Goal: Check status: Check status

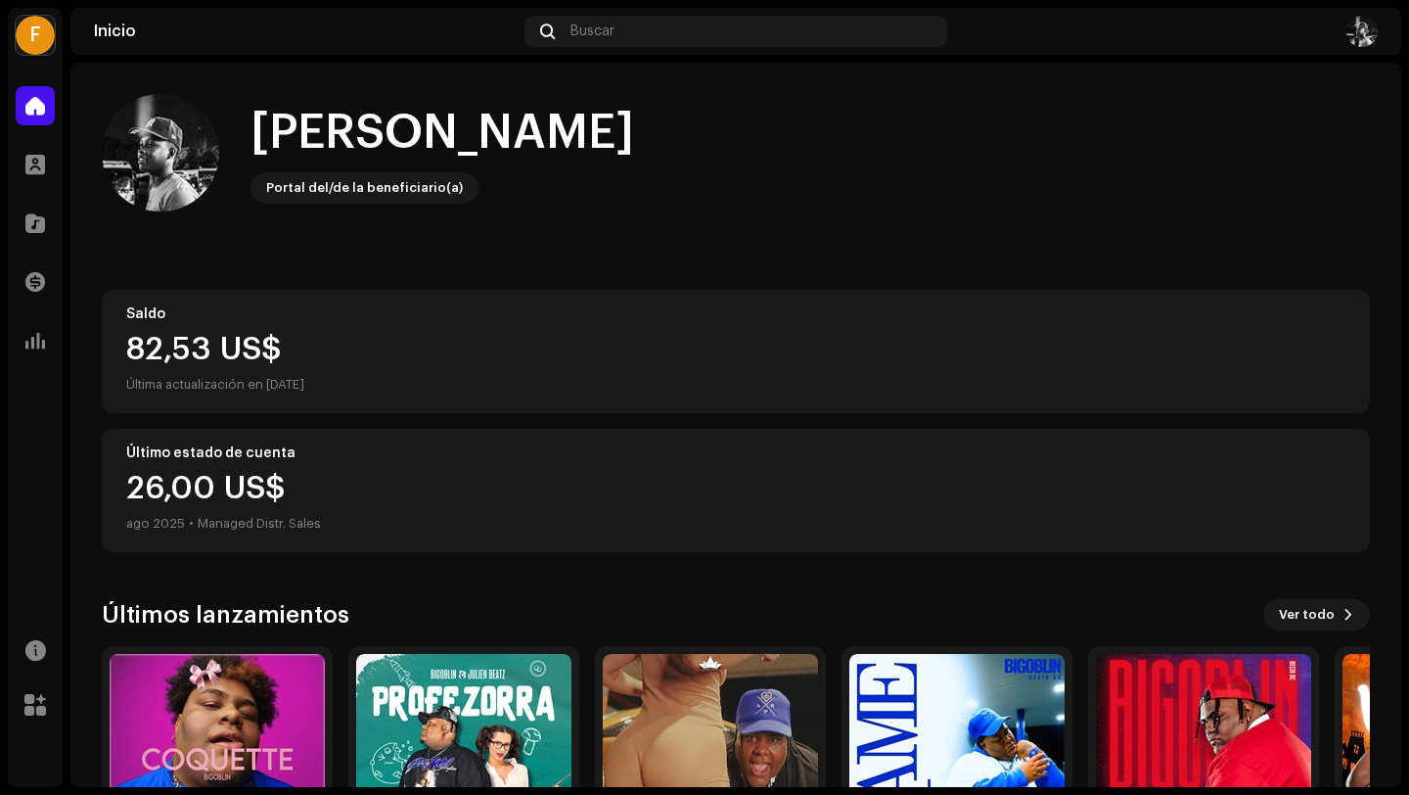
click at [198, 354] on div "82,53 US$" at bounding box center [736, 349] width 1220 height 31
click at [249, 488] on div "26,00 US$ ago 2025 • Managed Distr. Sales" at bounding box center [223, 504] width 195 height 63
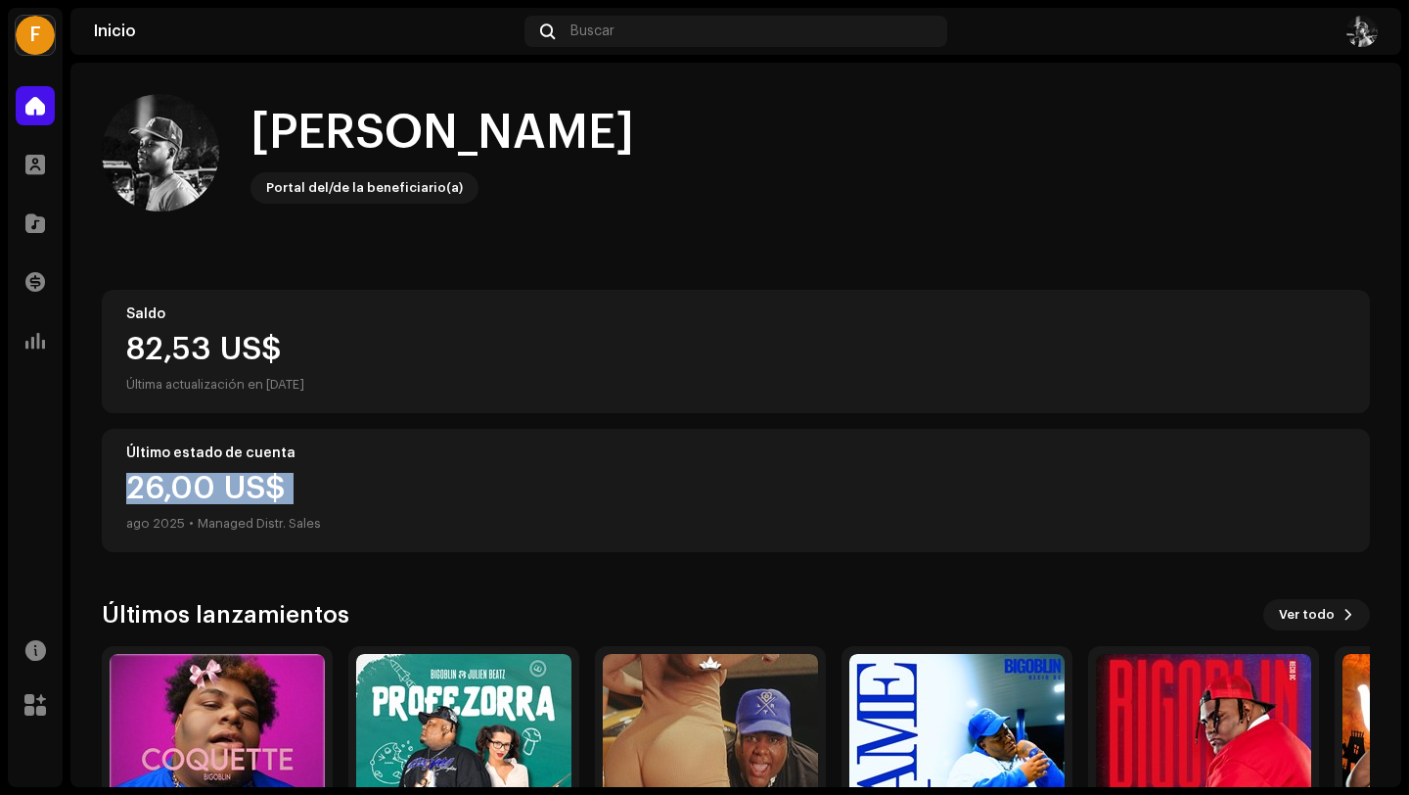
click at [249, 488] on div "26,00 US$ ago 2025 • Managed Distr. Sales" at bounding box center [223, 504] width 195 height 63
drag, startPoint x: 215, startPoint y: 489, endPoint x: 344, endPoint y: 490, distance: 128.2
click at [344, 490] on div "26,00 US$ ago 2025 • Managed Distr. Sales" at bounding box center [736, 504] width 1220 height 63
click at [227, 503] on div "26,00 US$ ago 2025 • Managed Distr. Sales" at bounding box center [223, 504] width 195 height 63
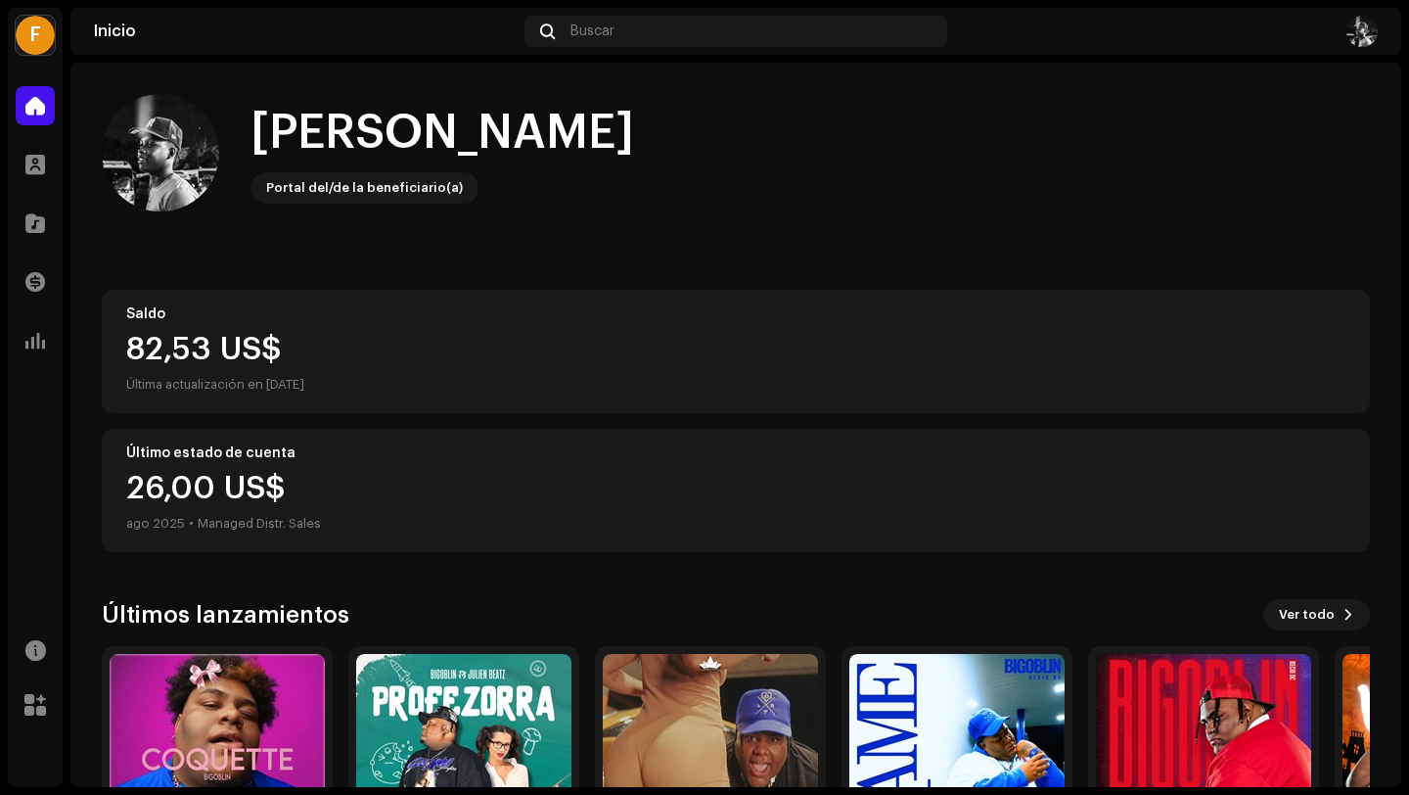
click at [227, 503] on div "26,00 US$ ago 2025 • Managed Distr. Sales" at bounding box center [223, 504] width 195 height 63
drag, startPoint x: 167, startPoint y: 488, endPoint x: 304, endPoint y: 483, distance: 137.2
click at [304, 483] on div "26,00 US$ ago 2025 • Managed Distr. Sales" at bounding box center [223, 504] width 195 height 63
click at [368, 487] on div "26,00 US$ ago 2025 • Managed Distr. Sales" at bounding box center [736, 504] width 1220 height 63
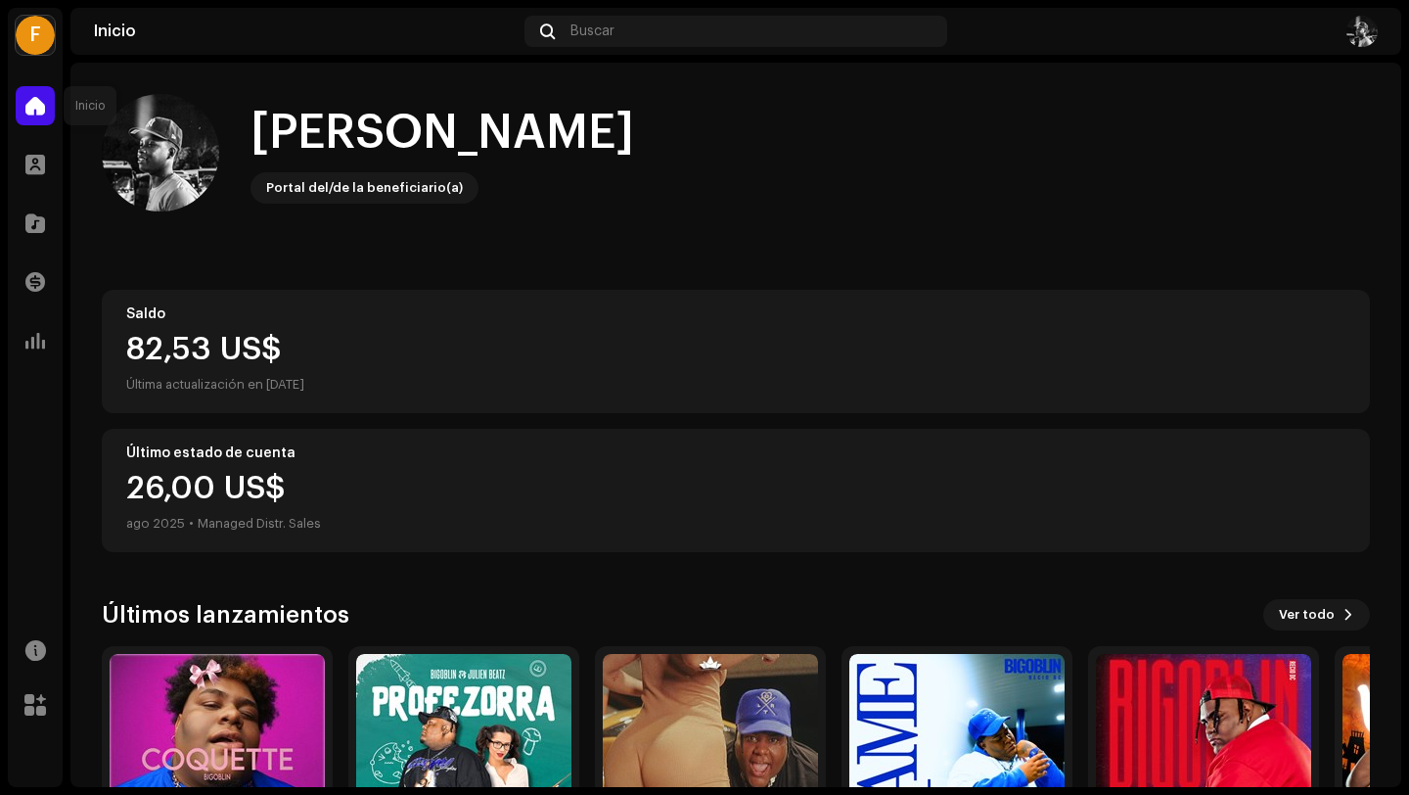
click at [47, 117] on div at bounding box center [35, 105] width 39 height 39
click at [40, 171] on span at bounding box center [35, 165] width 20 height 16
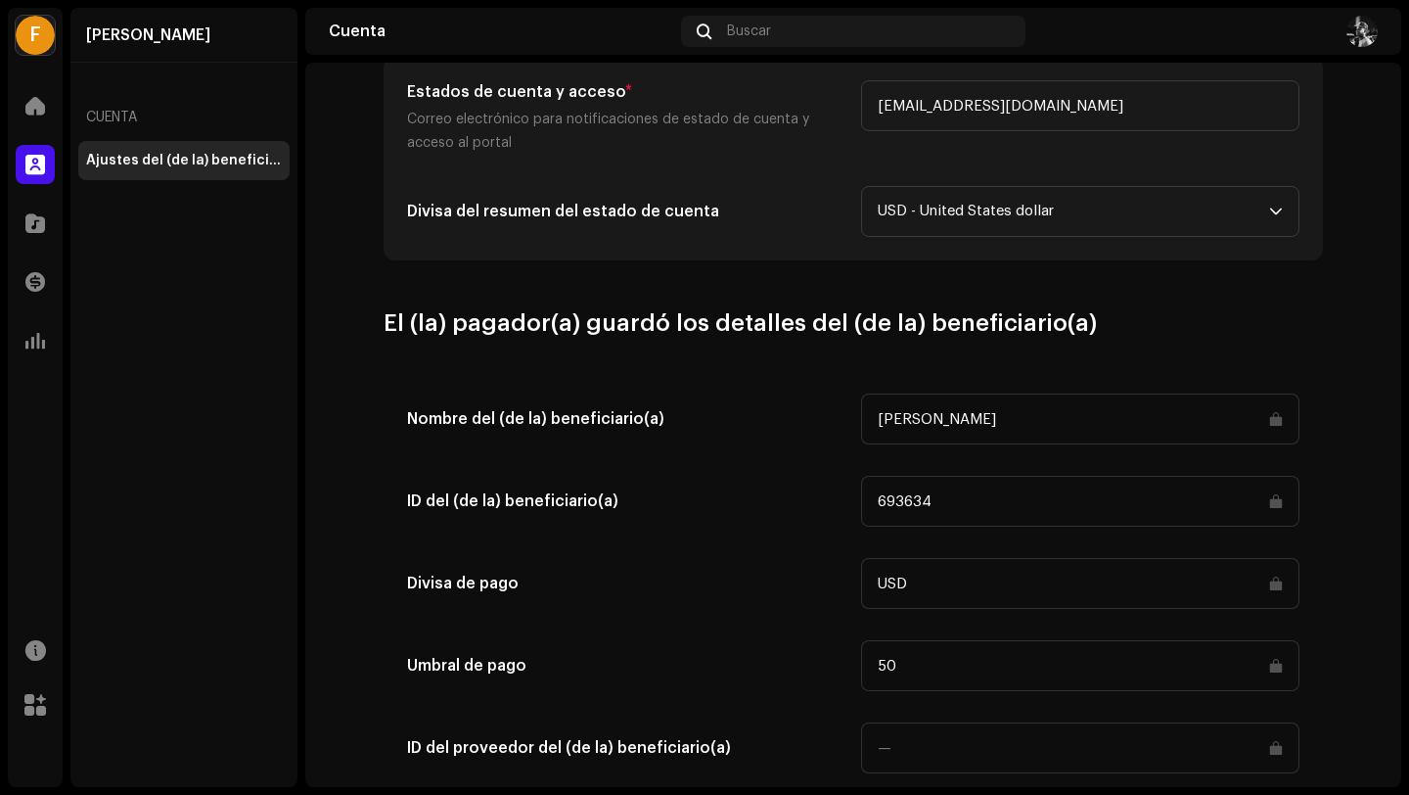
scroll to position [938, 0]
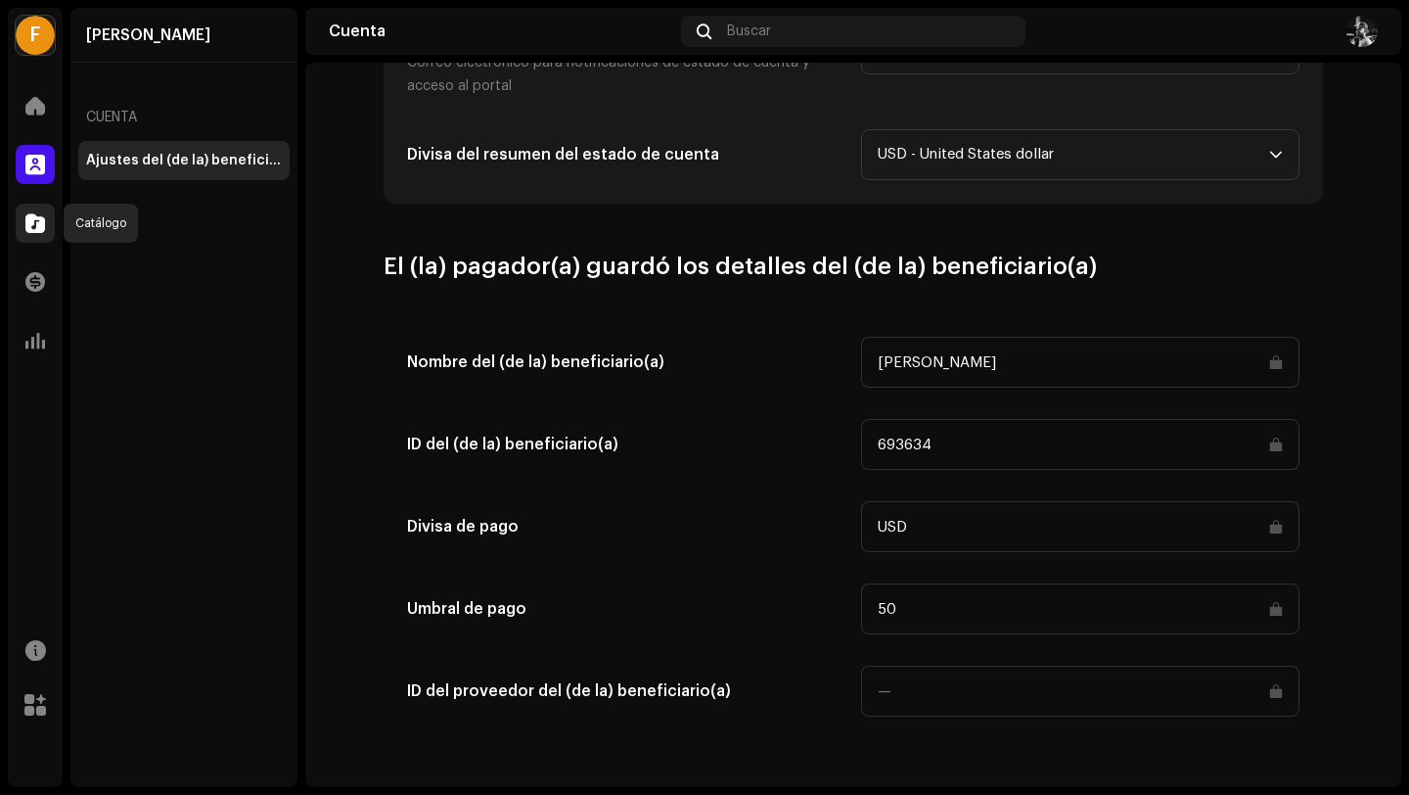
click at [24, 231] on div at bounding box center [35, 223] width 39 height 39
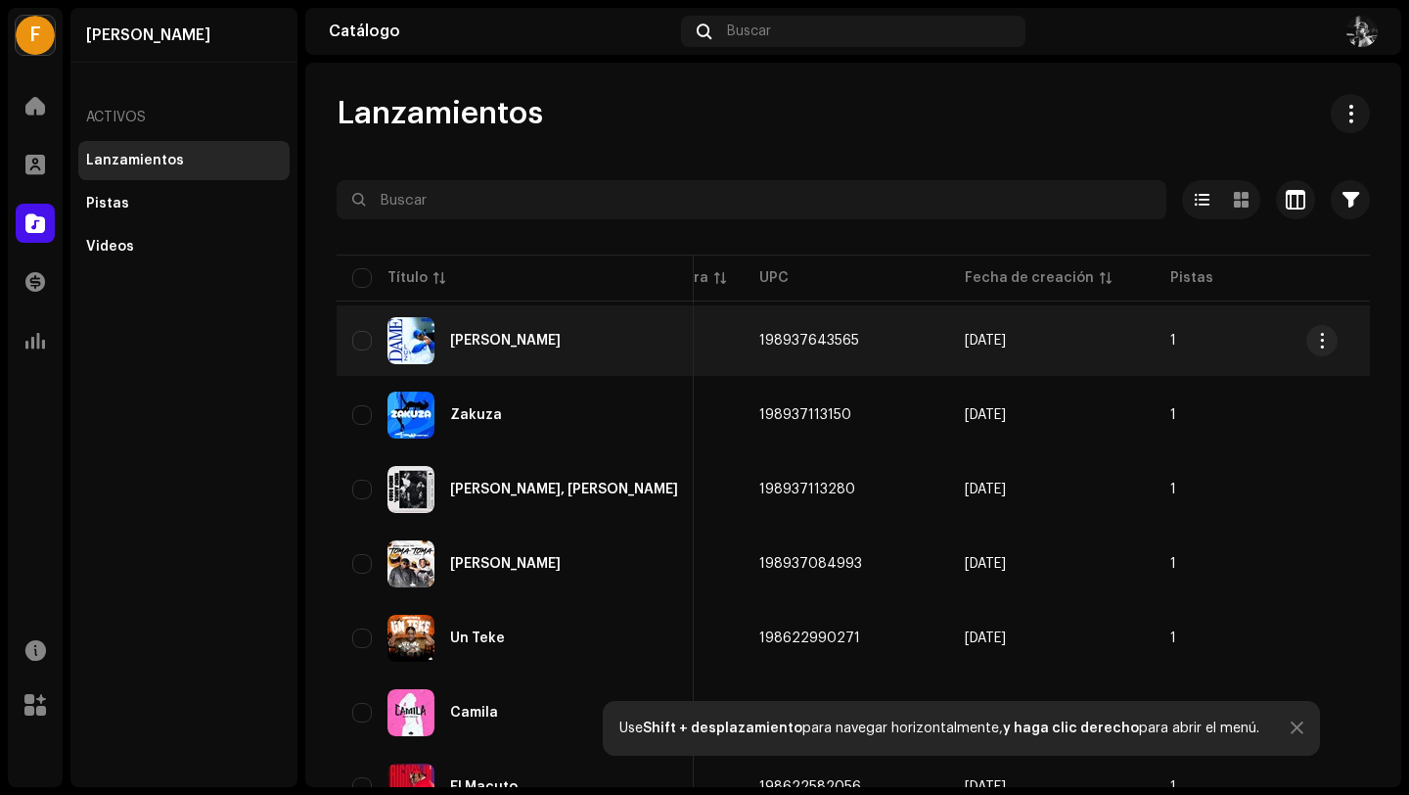
scroll to position [0, 725]
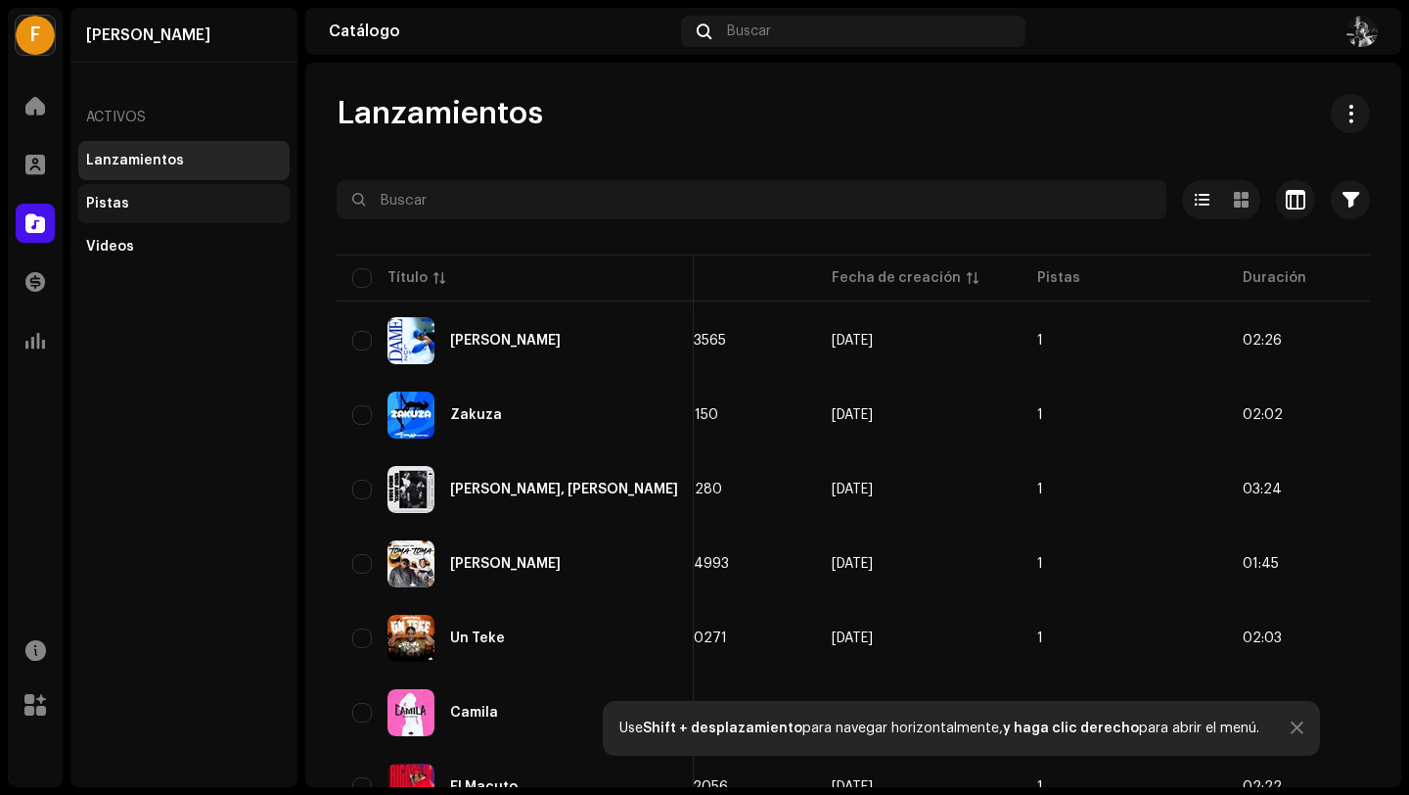
click at [129, 205] on div "Pistas" at bounding box center [184, 204] width 196 height 16
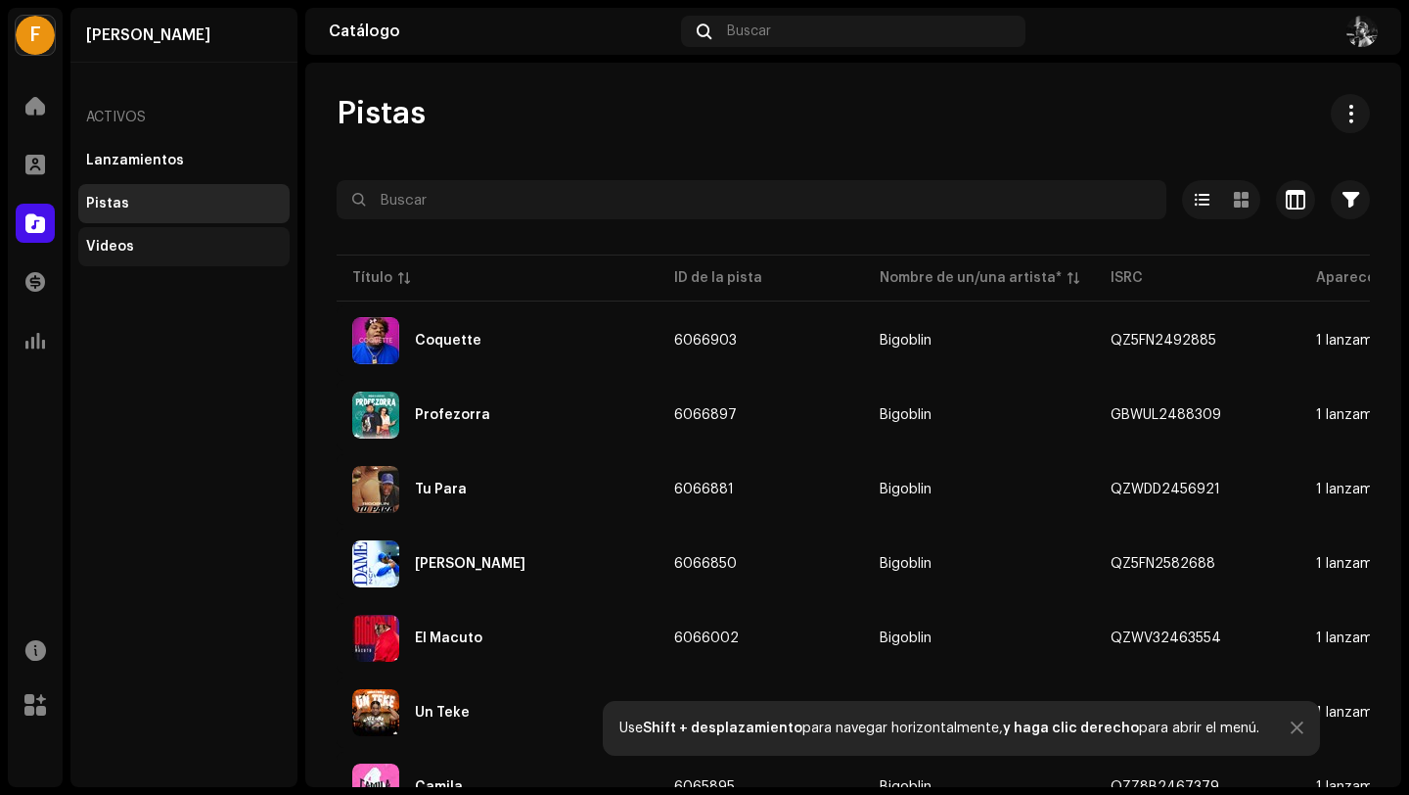
click at [147, 255] on div "Videos" at bounding box center [183, 246] width 211 height 39
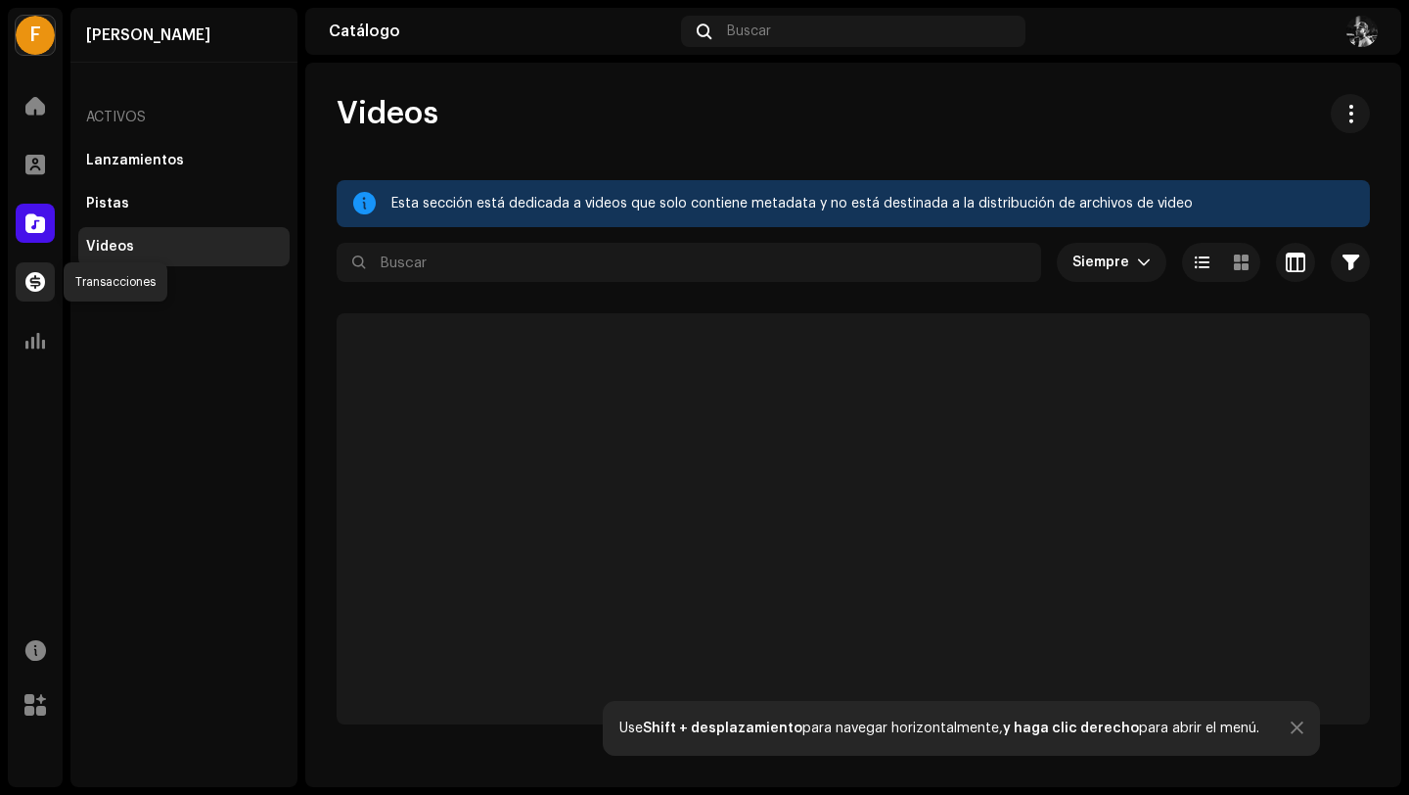
click at [23, 275] on div at bounding box center [35, 281] width 39 height 39
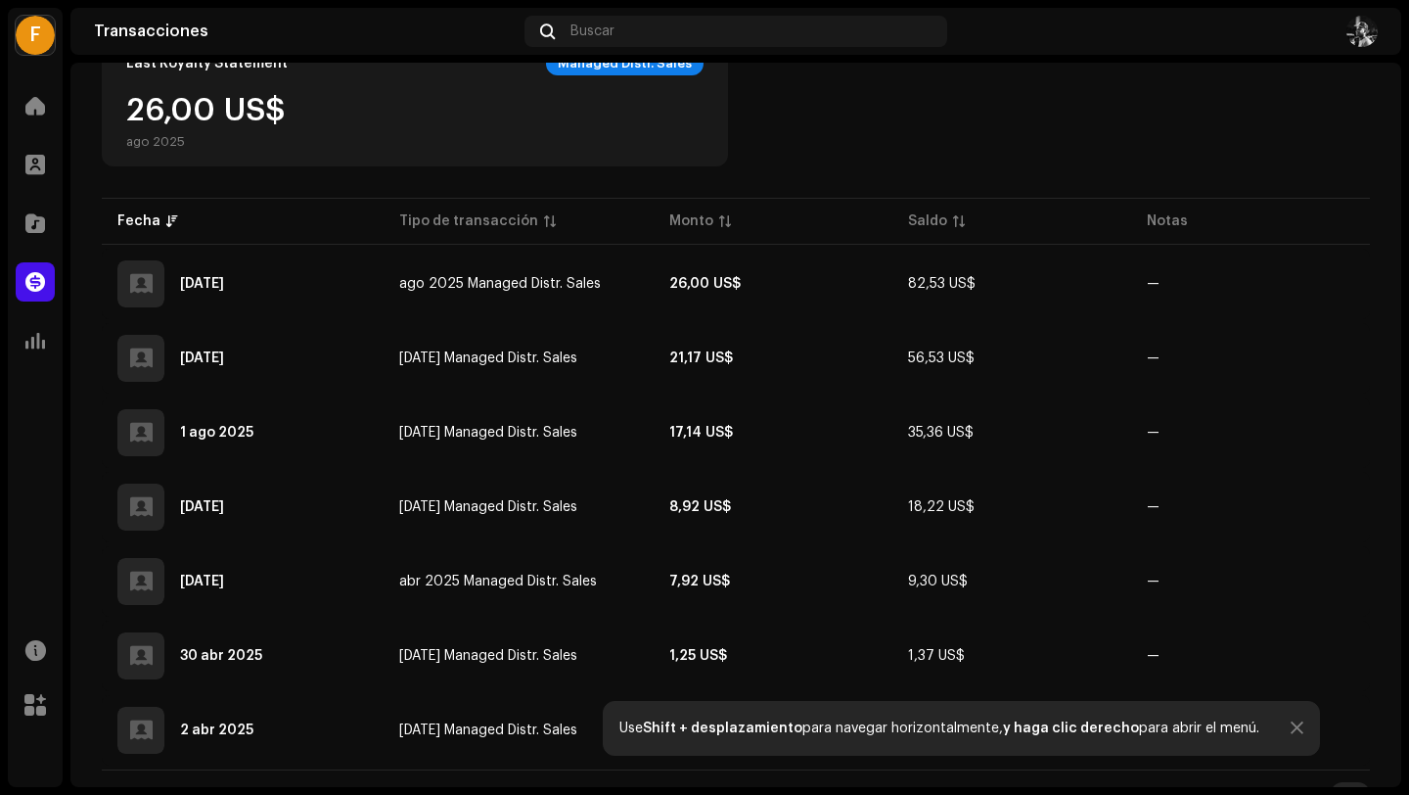
scroll to position [373, 0]
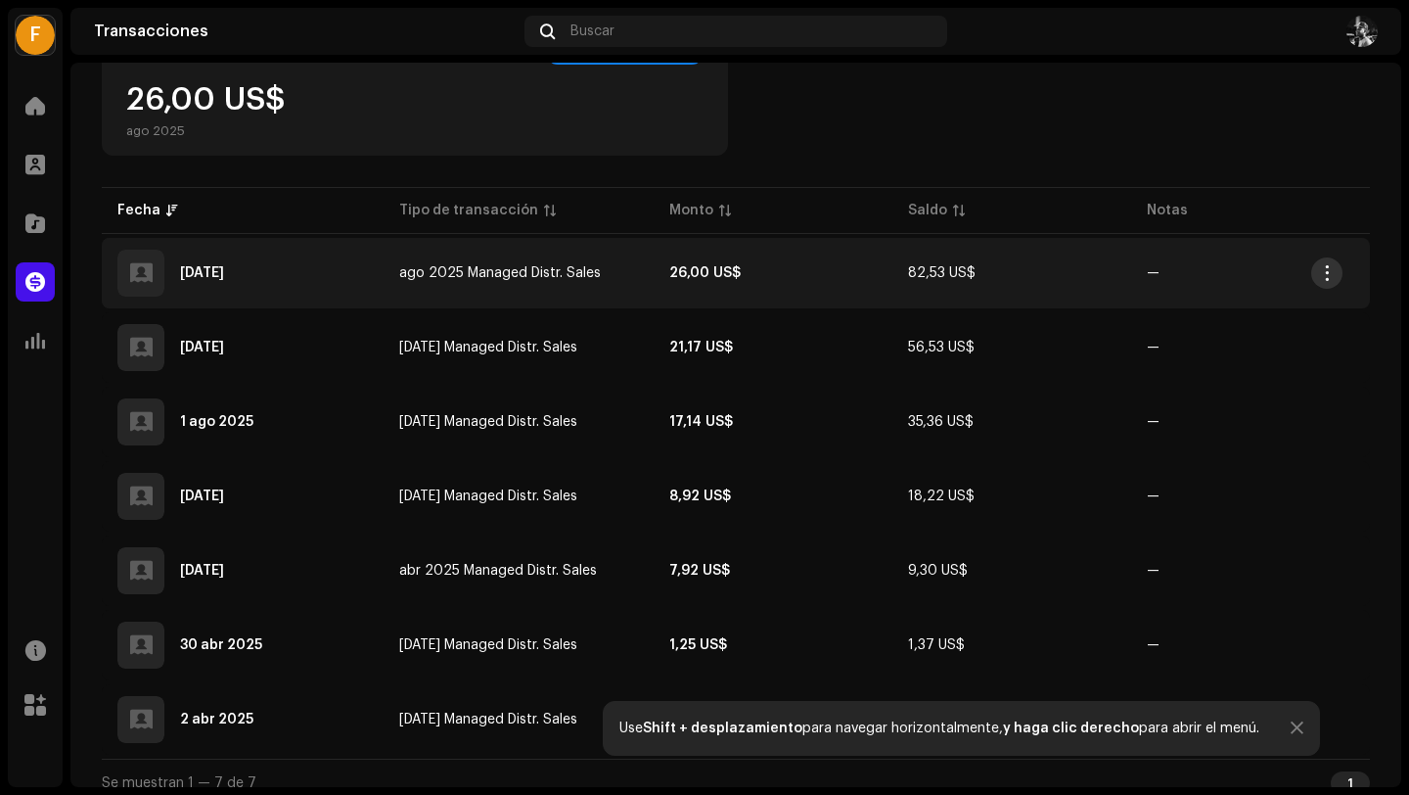
click at [1336, 269] on button "button" at bounding box center [1327, 272] width 31 height 31
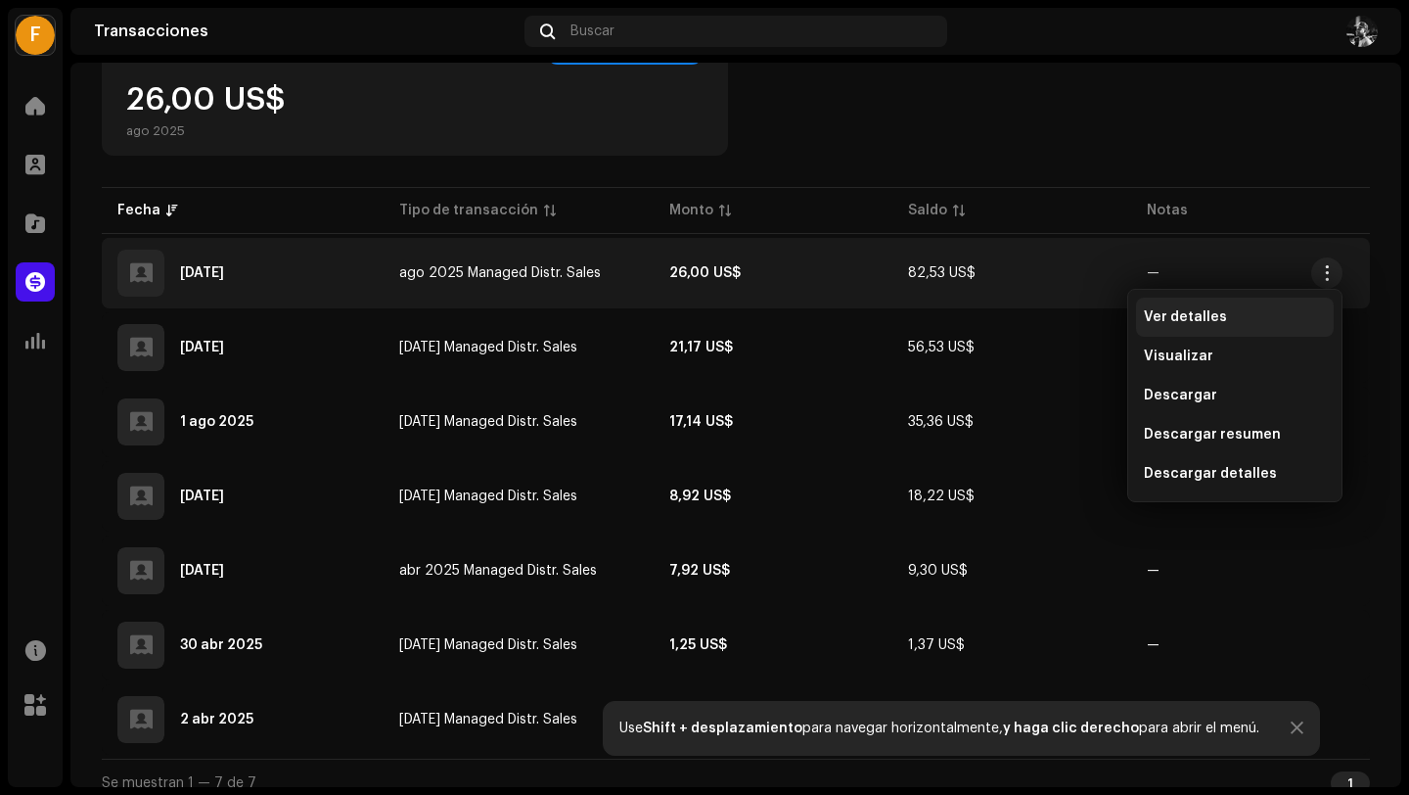
click at [1255, 314] on div "Ver detalles" at bounding box center [1235, 317] width 182 height 16
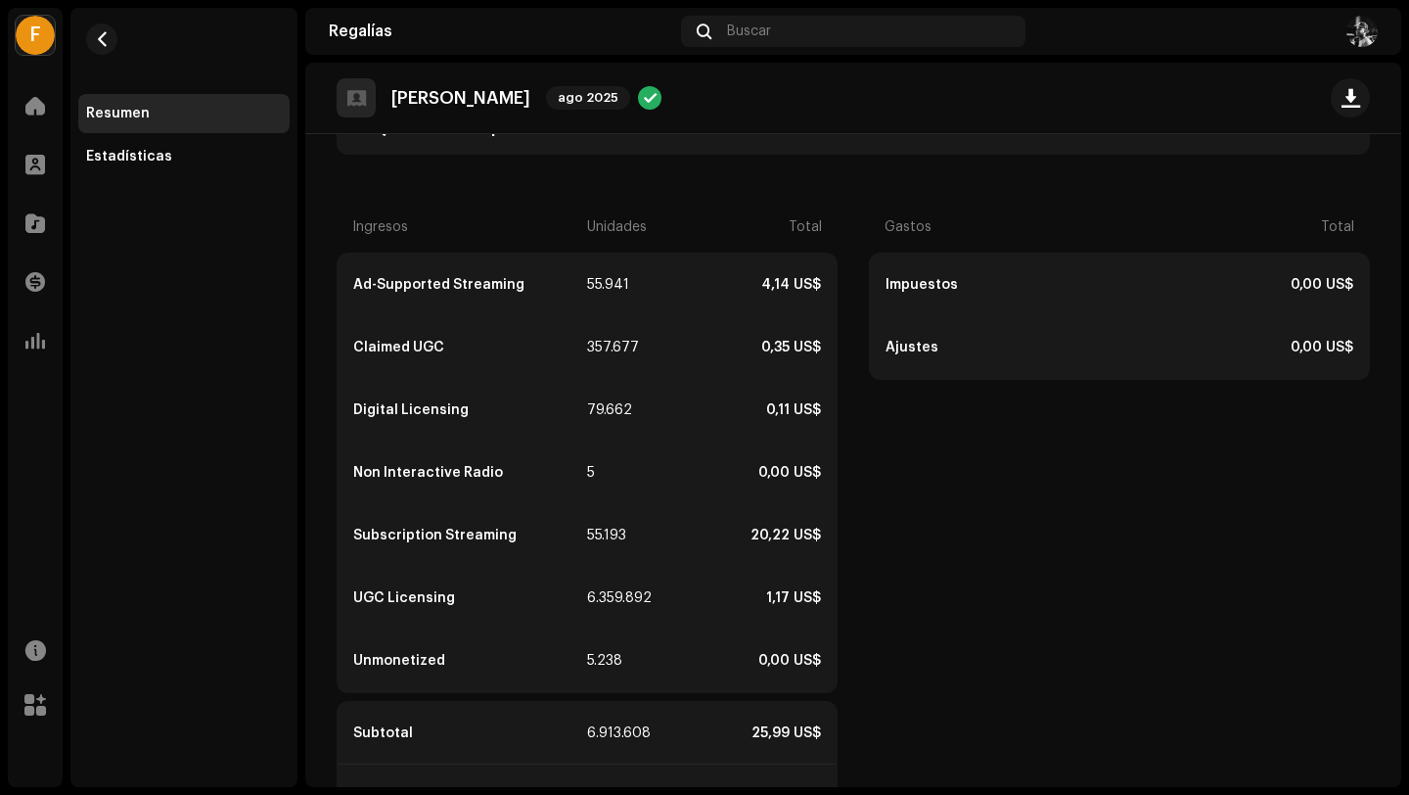
scroll to position [460, 0]
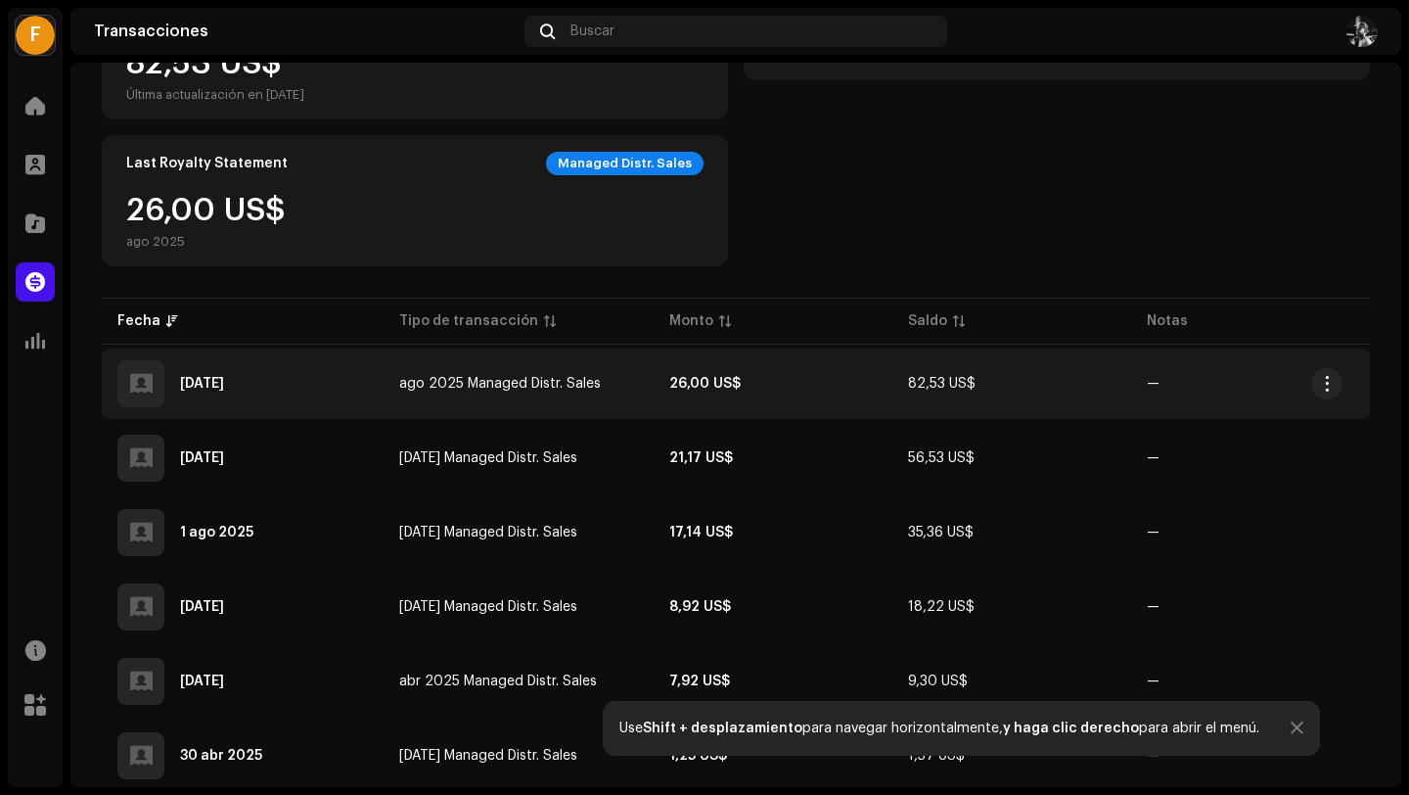
scroll to position [392, 0]
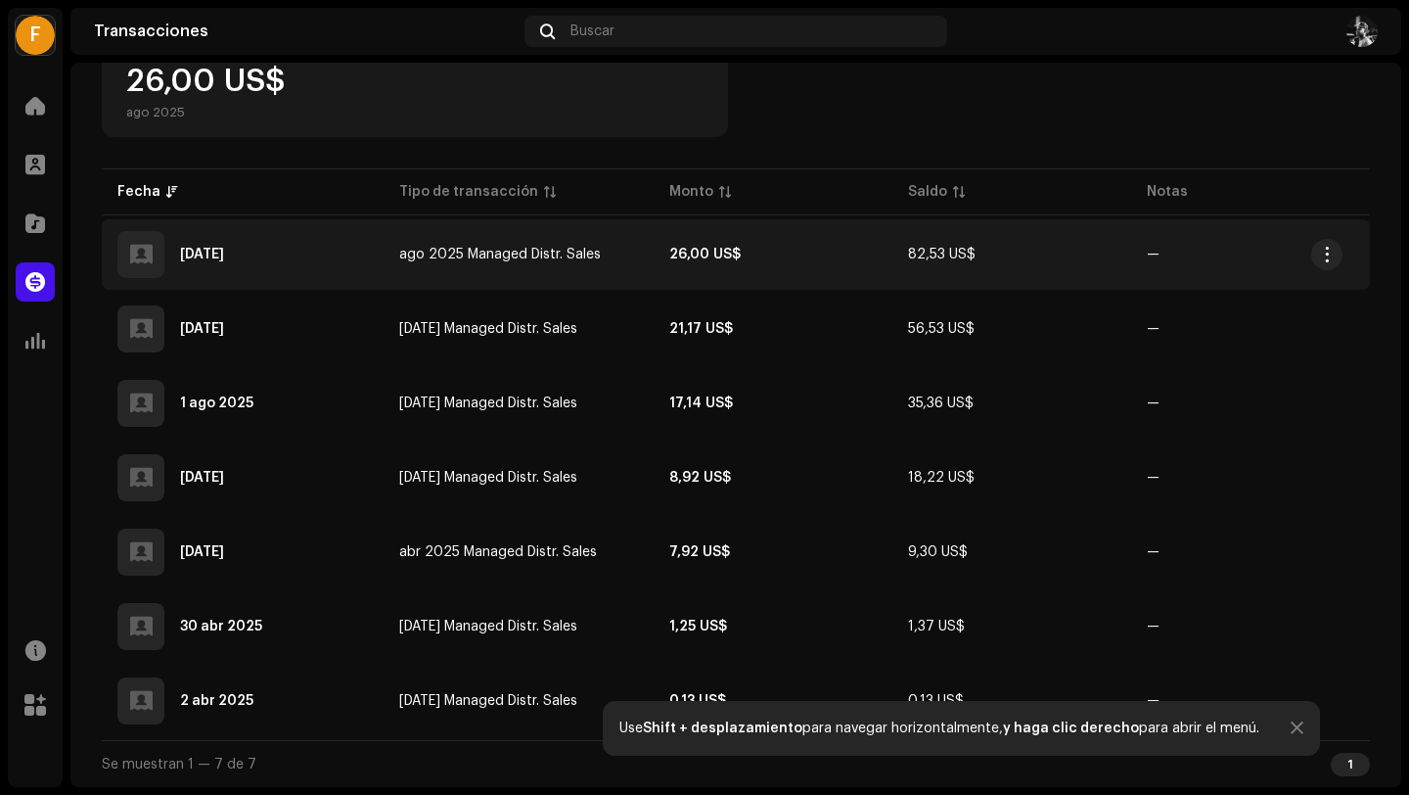
drag, startPoint x: 169, startPoint y: 252, endPoint x: 1158, endPoint y: 277, distance: 988.9
click at [1158, 277] on tr "[DATE] ago 2025 Managed Distr. Sales 26,00 US$ 82,53 US$ —" at bounding box center [736, 254] width 1269 height 70
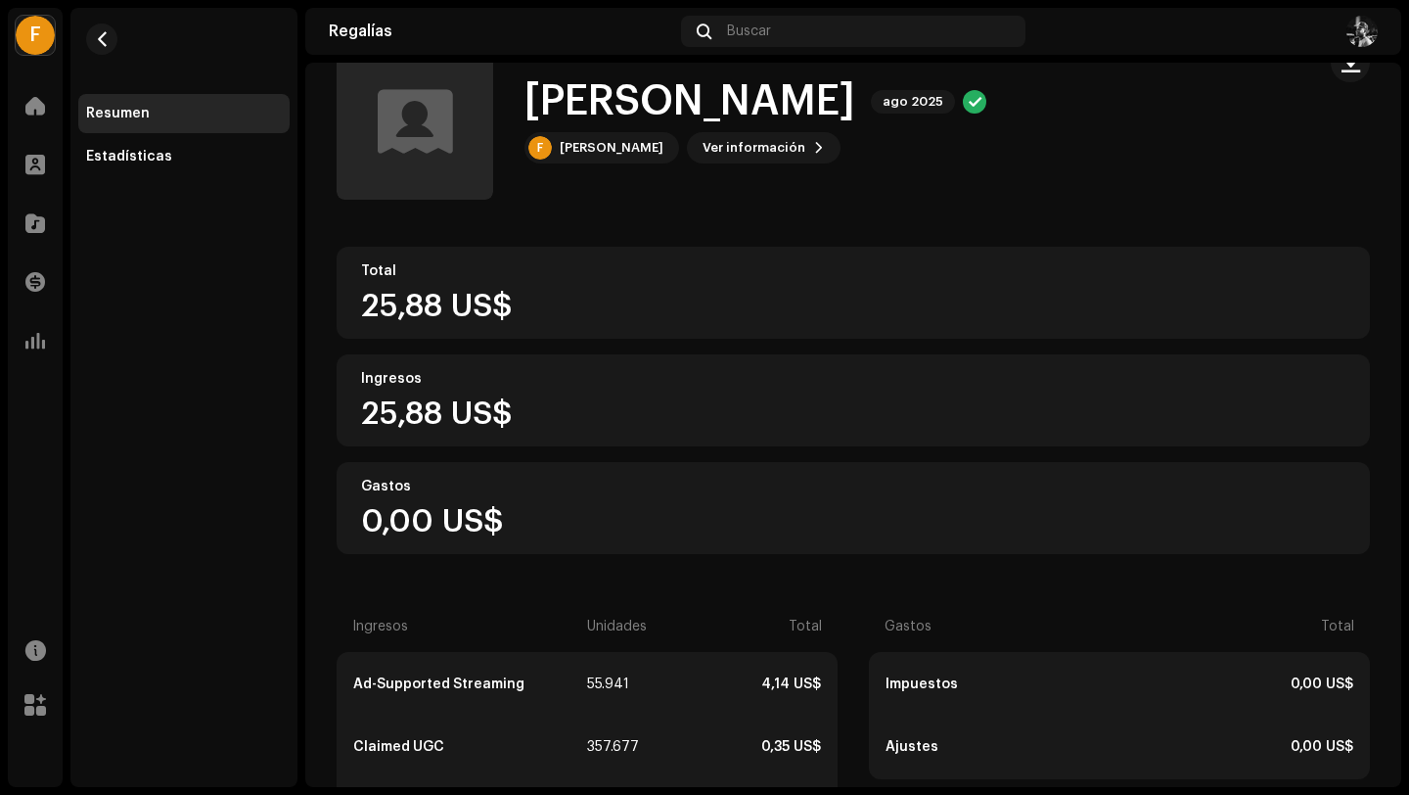
scroll to position [63, 0]
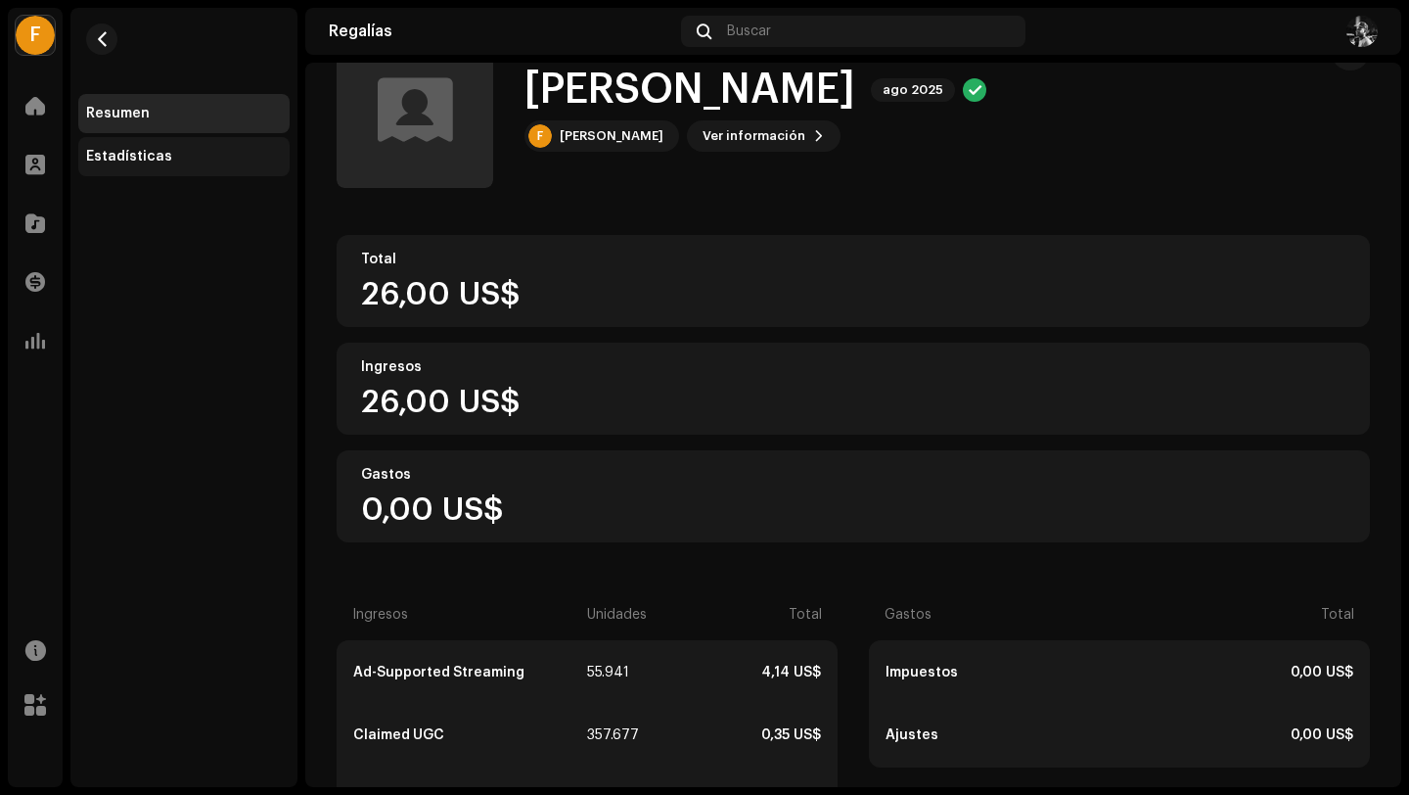
click at [173, 144] on div "Estadísticas" at bounding box center [183, 156] width 211 height 39
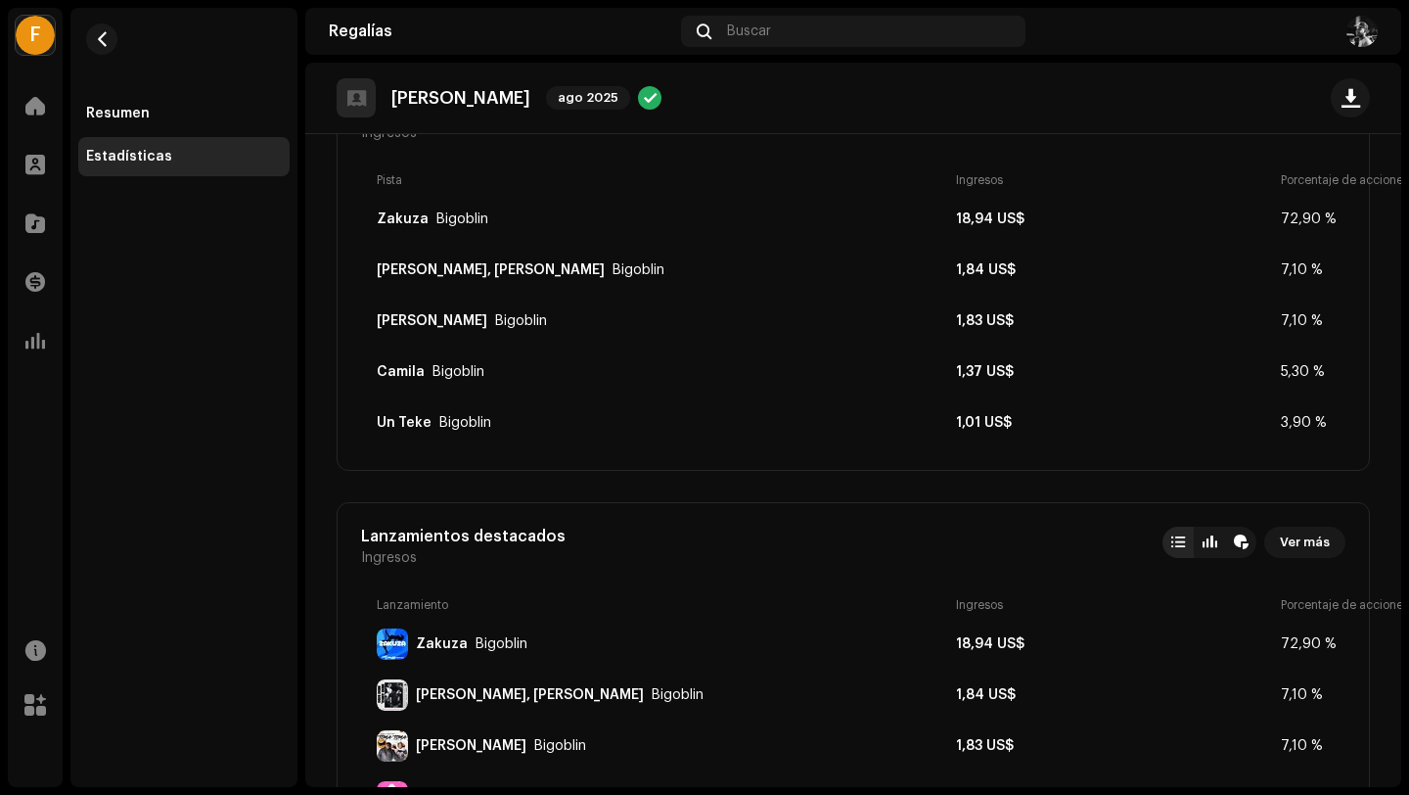
scroll to position [179, 0]
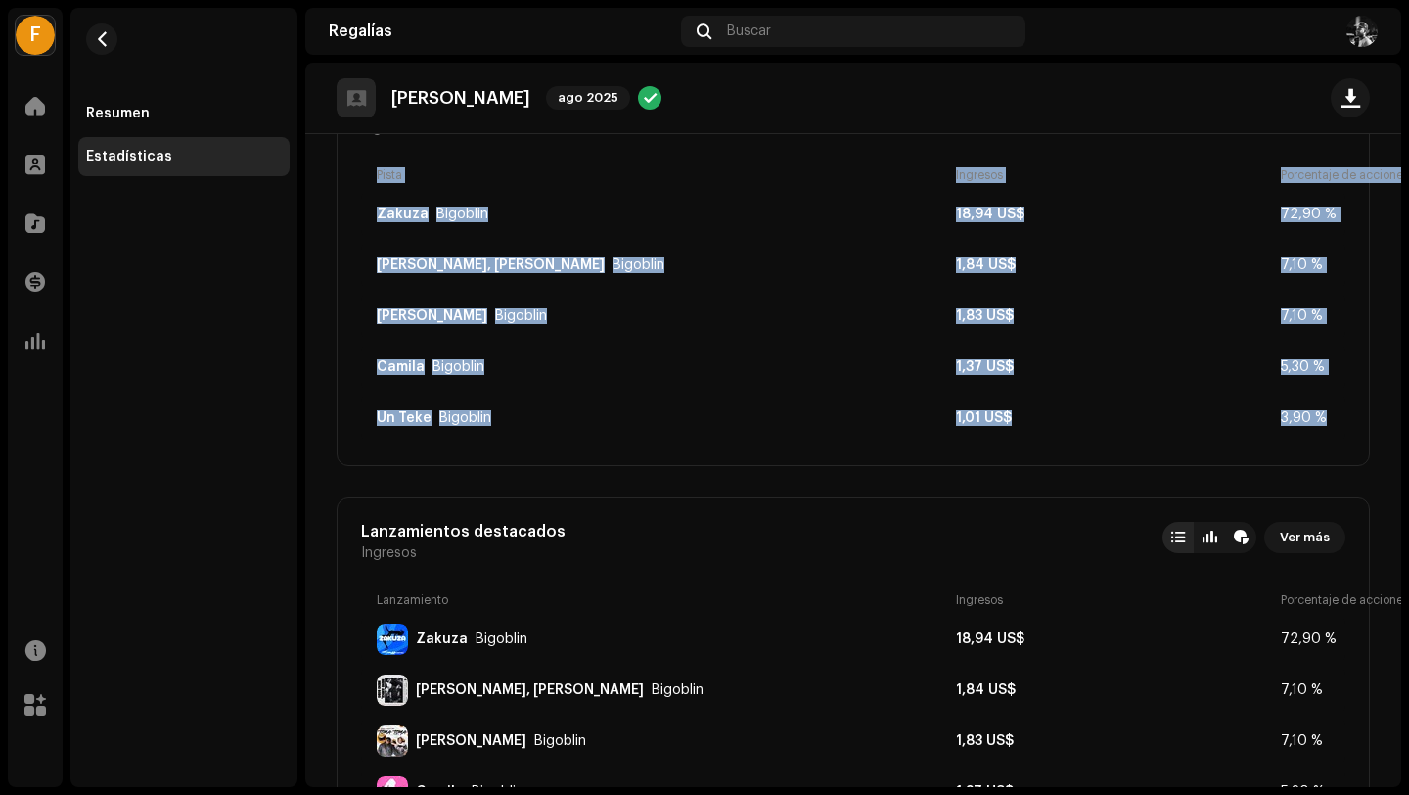
drag, startPoint x: 364, startPoint y: 171, endPoint x: 1366, endPoint y: 418, distance: 1032.2
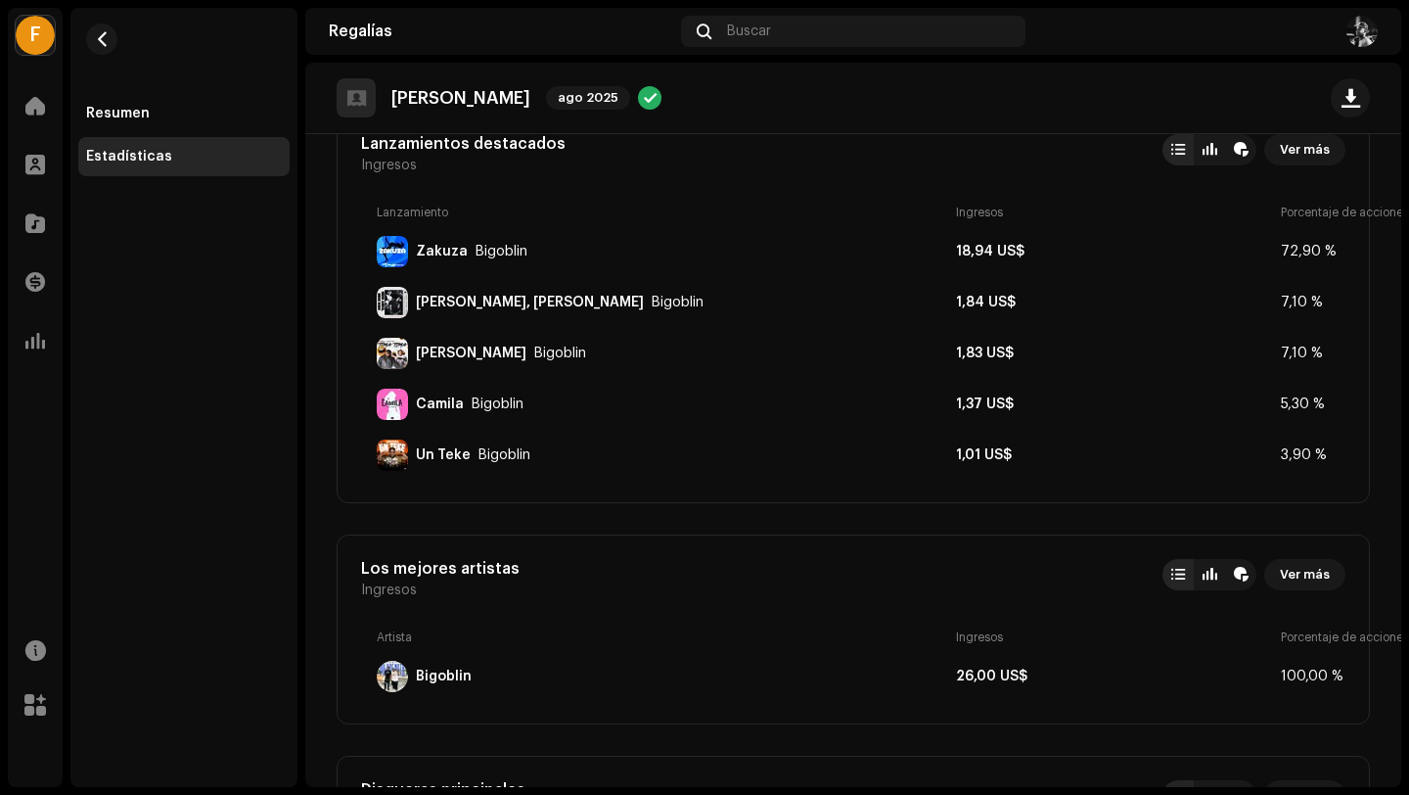
scroll to position [570, 0]
